Goal: Contribute content

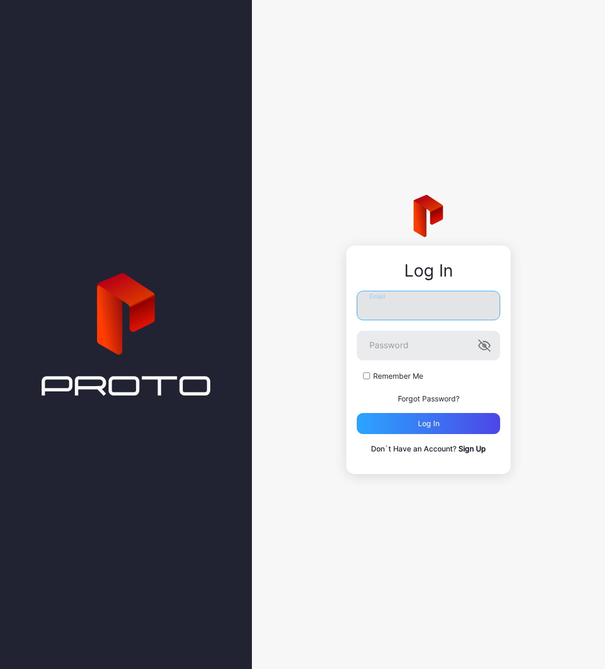
click at [399, 300] on input "Email" at bounding box center [428, 306] width 143 height 30
type input "**********"
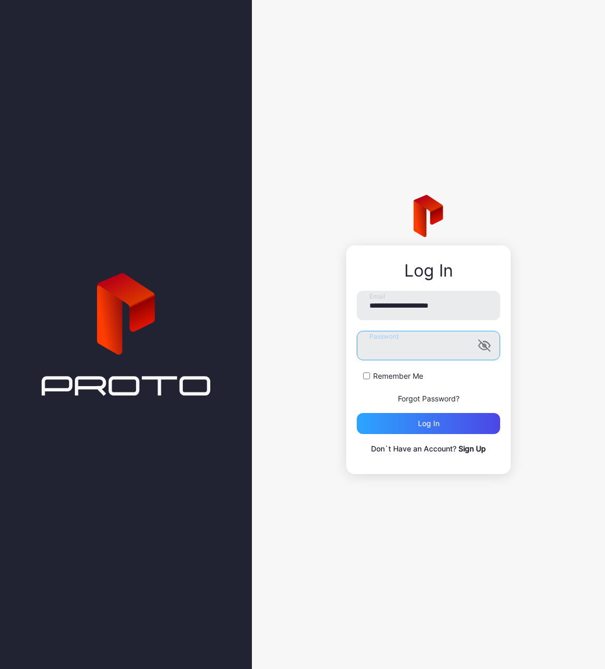
click at [357, 413] on button "Log in" at bounding box center [428, 423] width 143 height 21
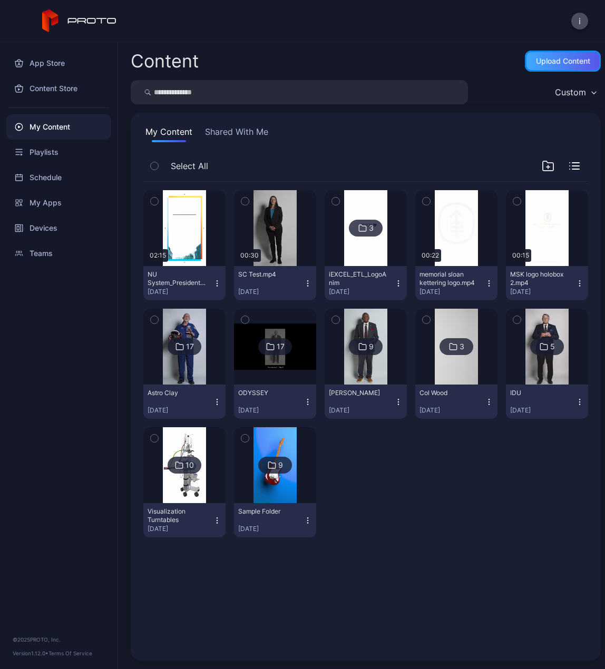
click at [556, 62] on div "Upload Content" at bounding box center [563, 61] width 54 height 8
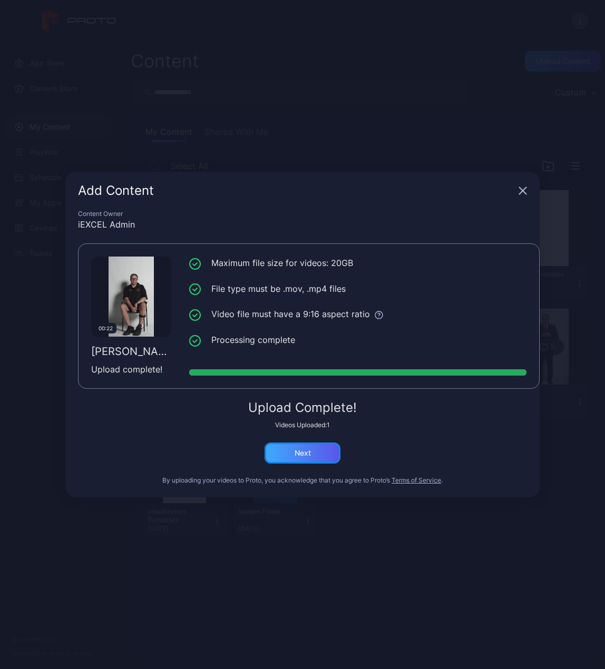
click at [303, 459] on div "Next" at bounding box center [302, 453] width 76 height 21
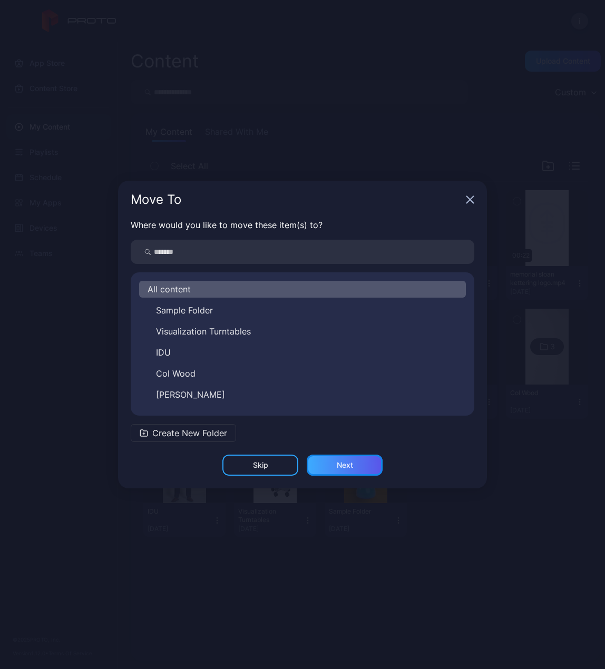
click at [355, 468] on div "Next" at bounding box center [345, 465] width 76 height 21
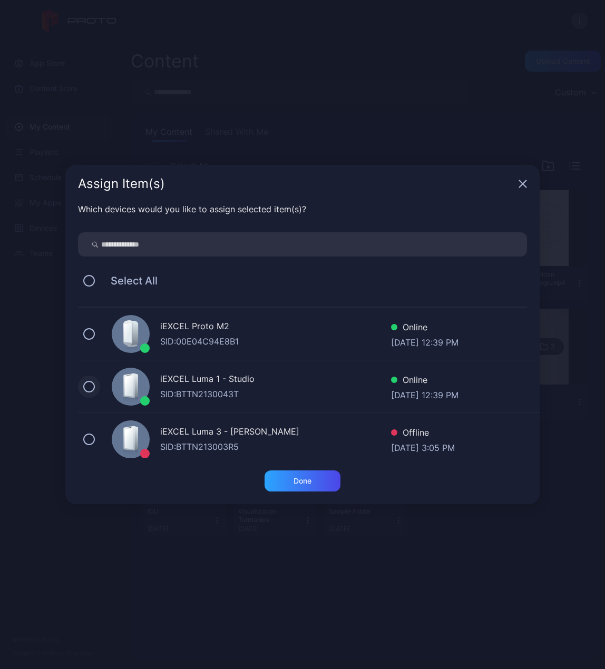
click at [85, 386] on button at bounding box center [89, 387] width 12 height 12
click at [298, 481] on div "Done" at bounding box center [302, 481] width 18 height 8
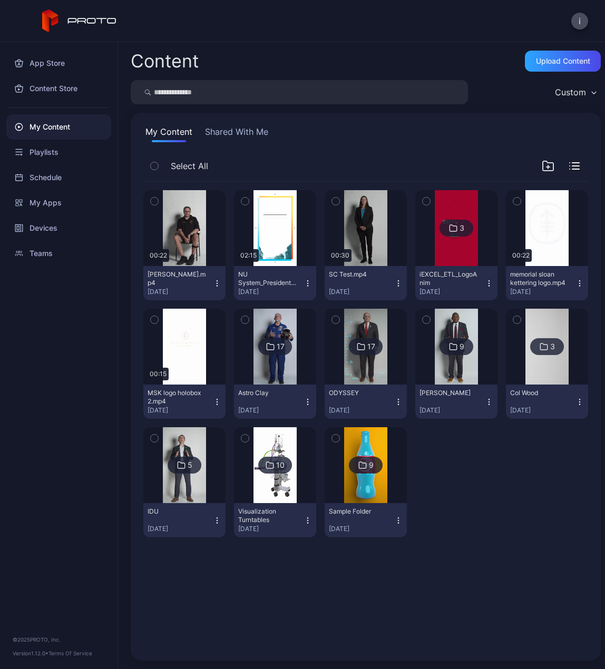
click at [213, 286] on icon "button" at bounding box center [217, 283] width 8 height 8
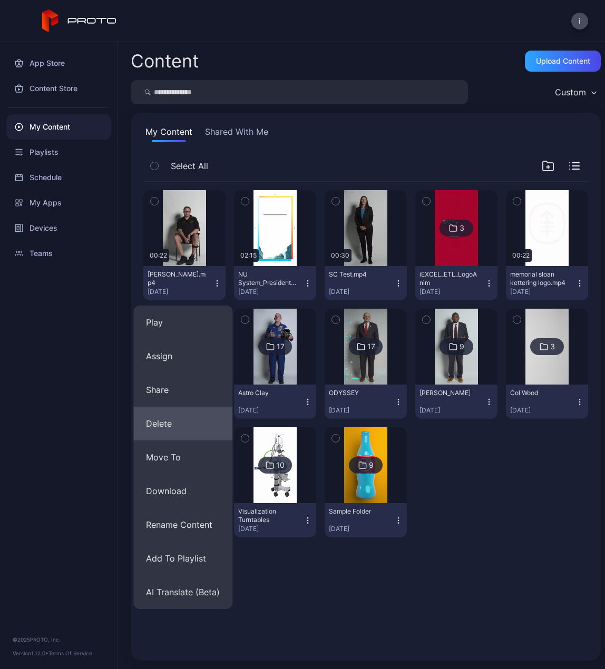
click at [170, 421] on button "Delete" at bounding box center [182, 424] width 99 height 34
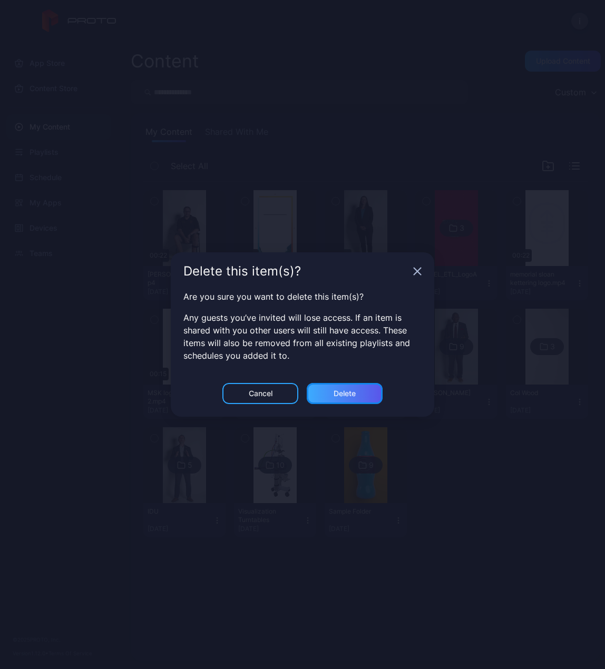
click at [359, 390] on div "Delete" at bounding box center [345, 393] width 76 height 21
